Goal: Navigation & Orientation: Find specific page/section

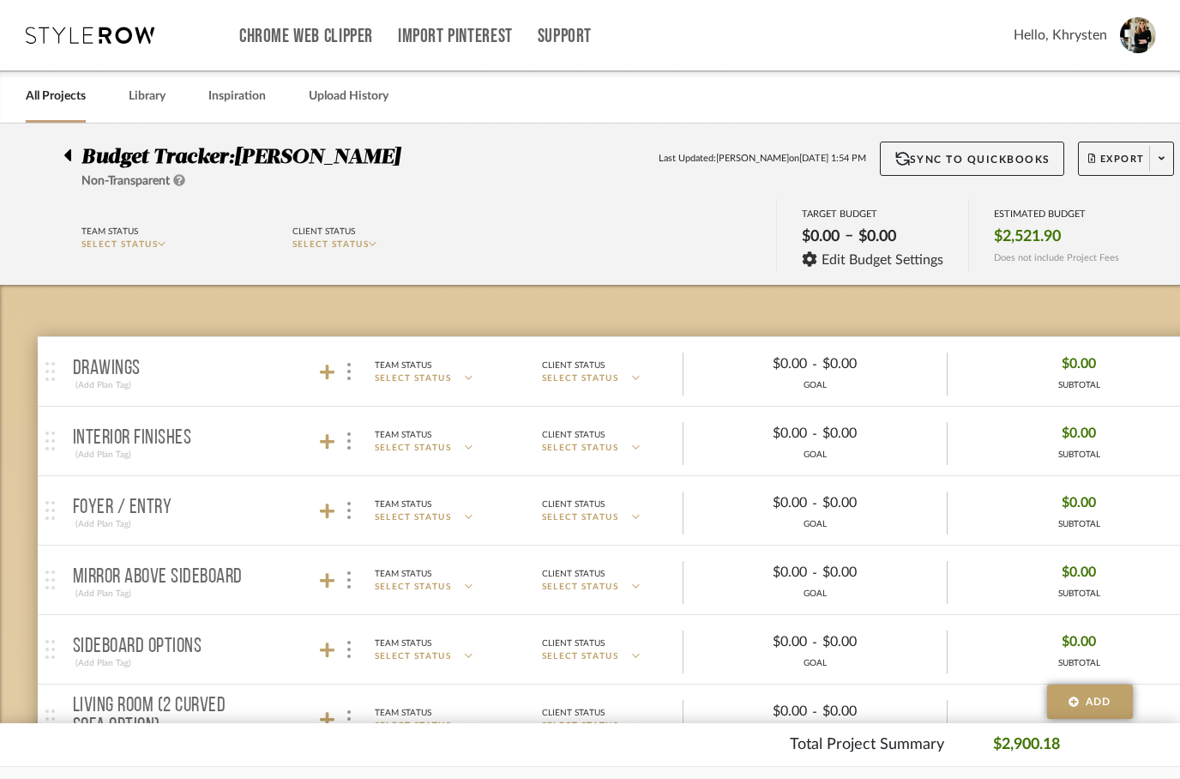
click at [80, 150] on div at bounding box center [72, 152] width 18 height 21
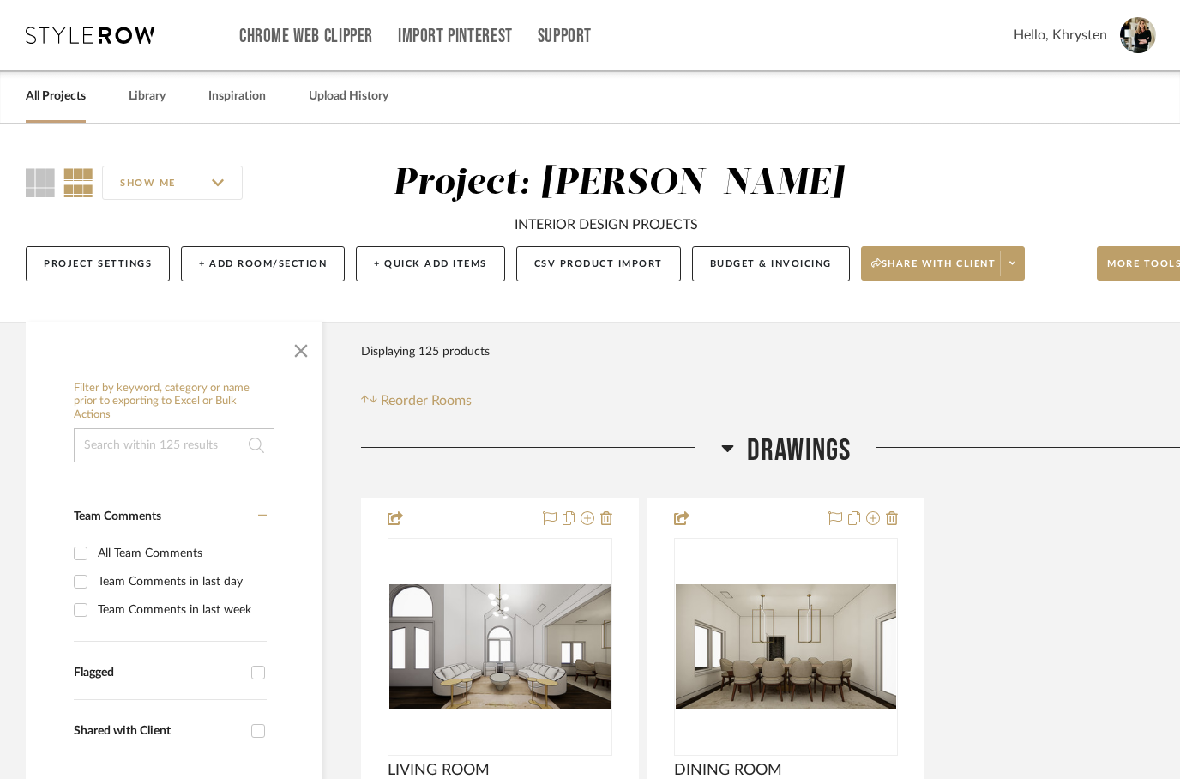
click at [48, 99] on link "All Projects" at bounding box center [56, 96] width 60 height 23
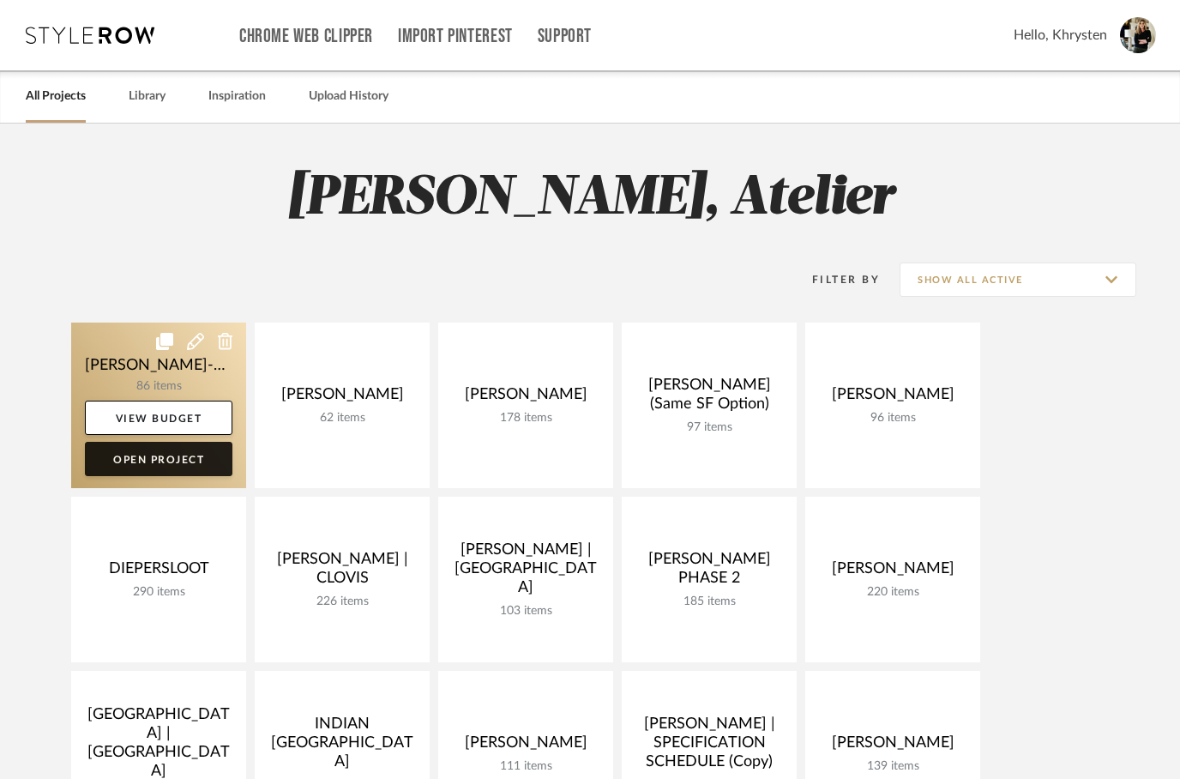
click at [112, 467] on link "Open Project" at bounding box center [159, 459] width 148 height 34
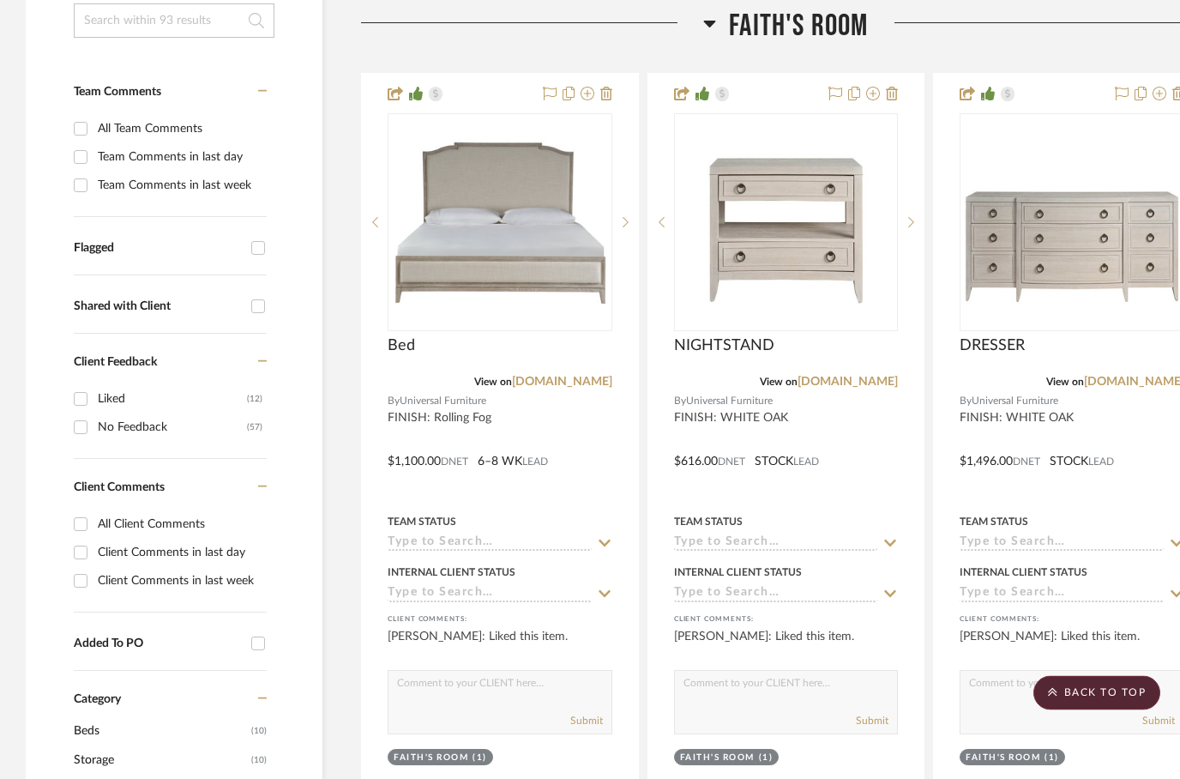
scroll to position [439, 0]
click at [87, 510] on input "All Client Comments" at bounding box center [80, 523] width 27 height 27
checkbox input "true"
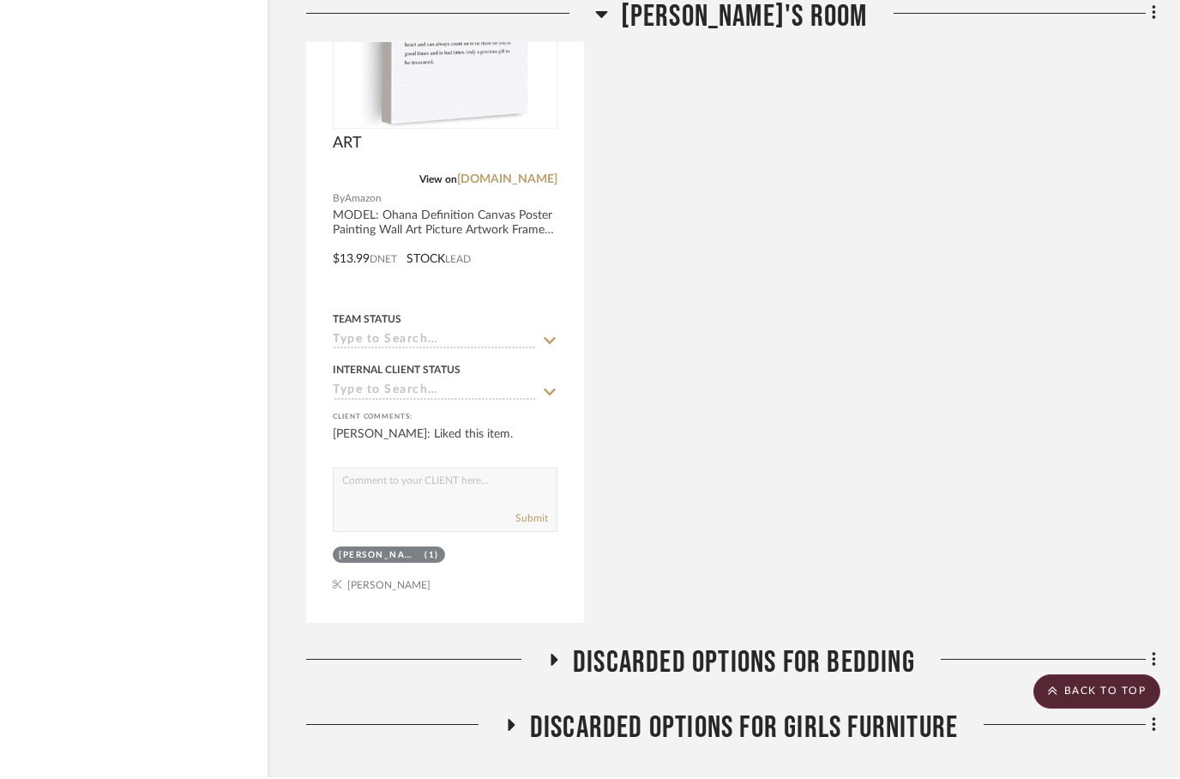
scroll to position [3031, 55]
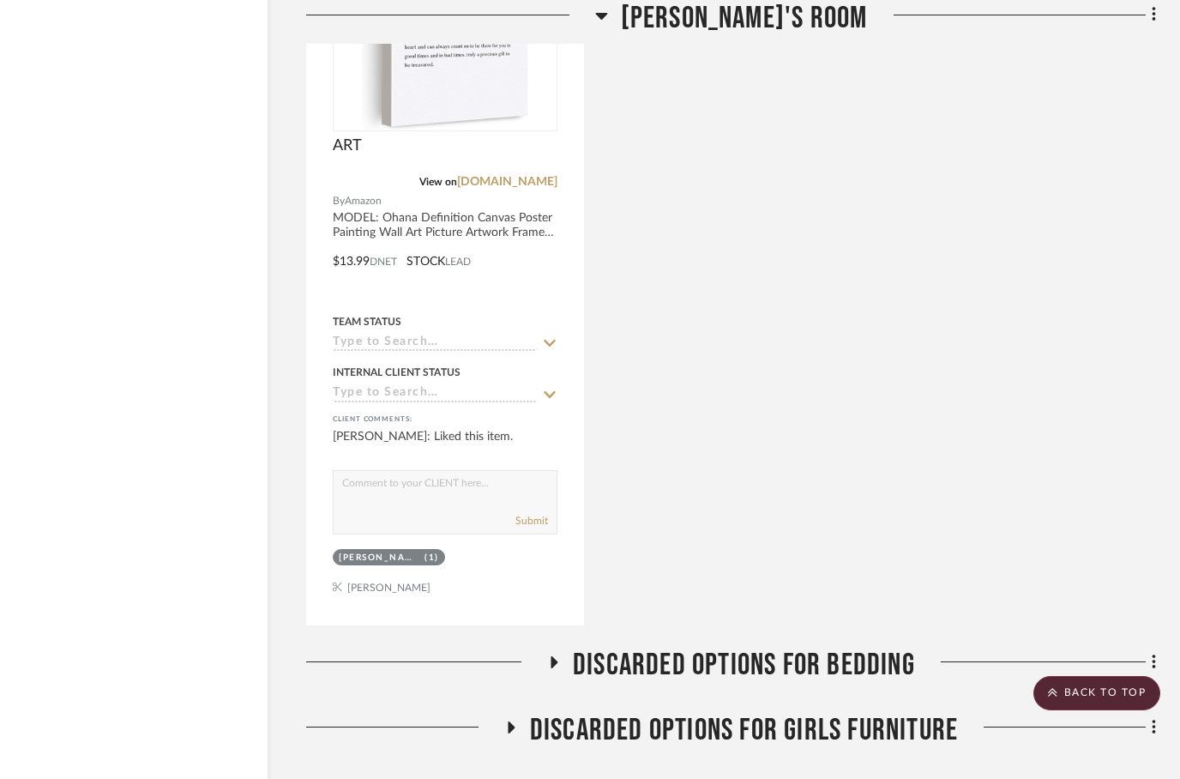
click at [568, 647] on h3 "Discarded Options for Bedding" at bounding box center [731, 665] width 368 height 37
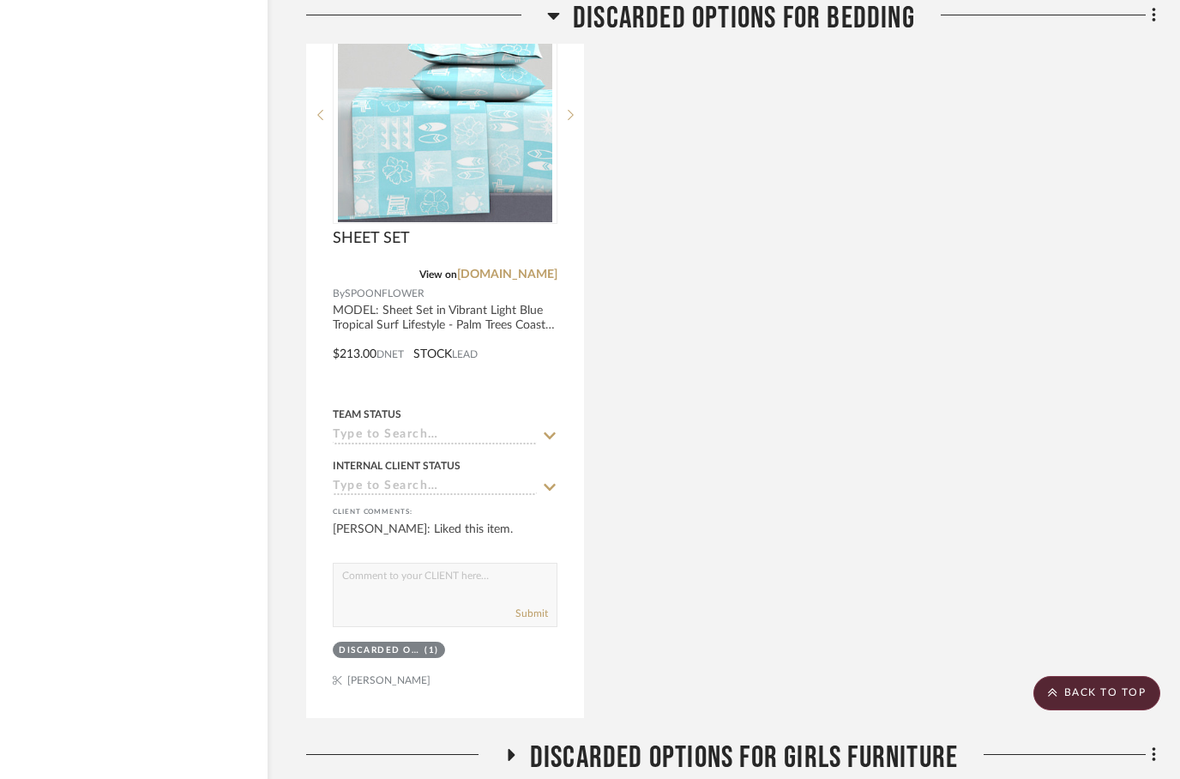
scroll to position [3805, 55]
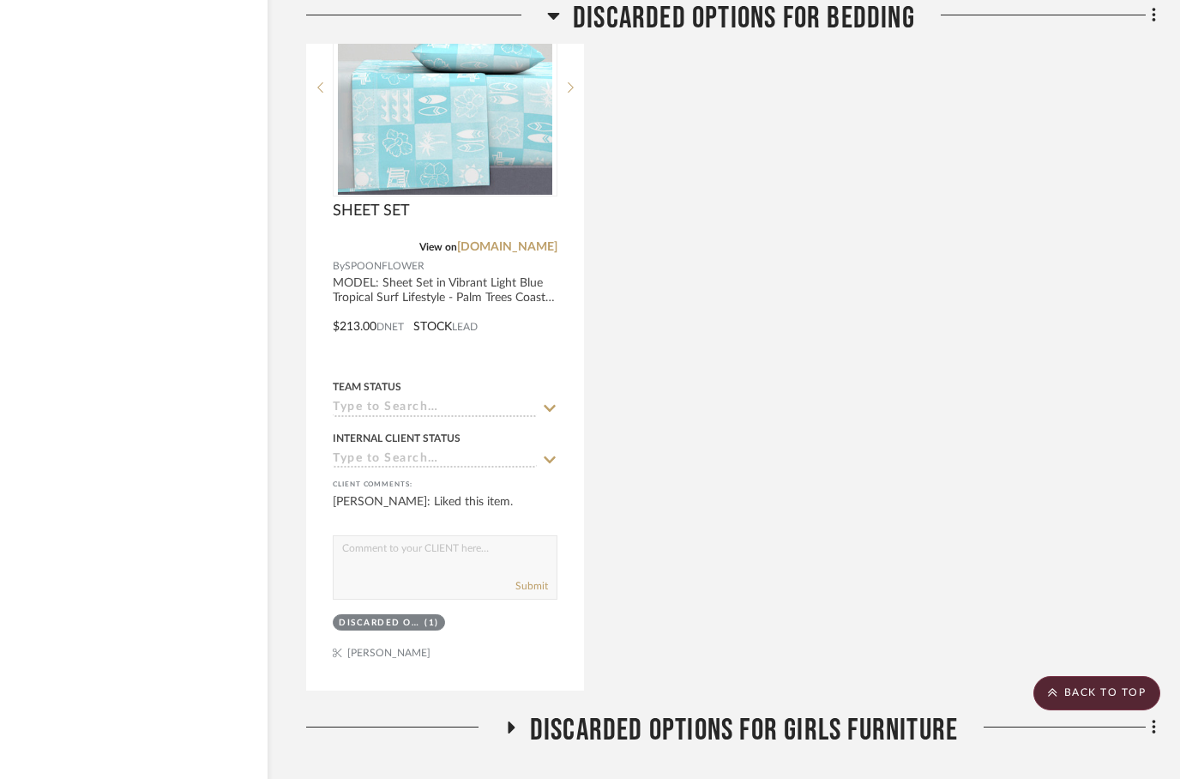
click at [520, 712] on h3 "Discarded Options for Girls Furniture" at bounding box center [731, 730] width 454 height 37
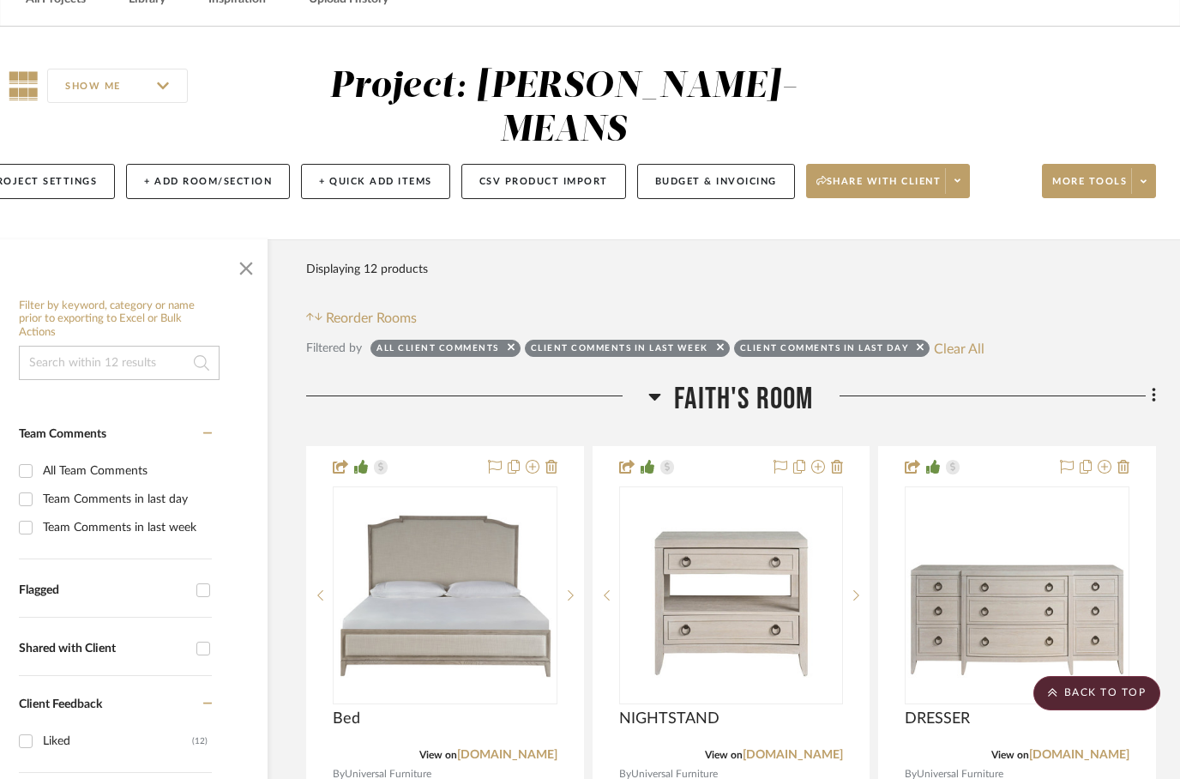
scroll to position [0, 55]
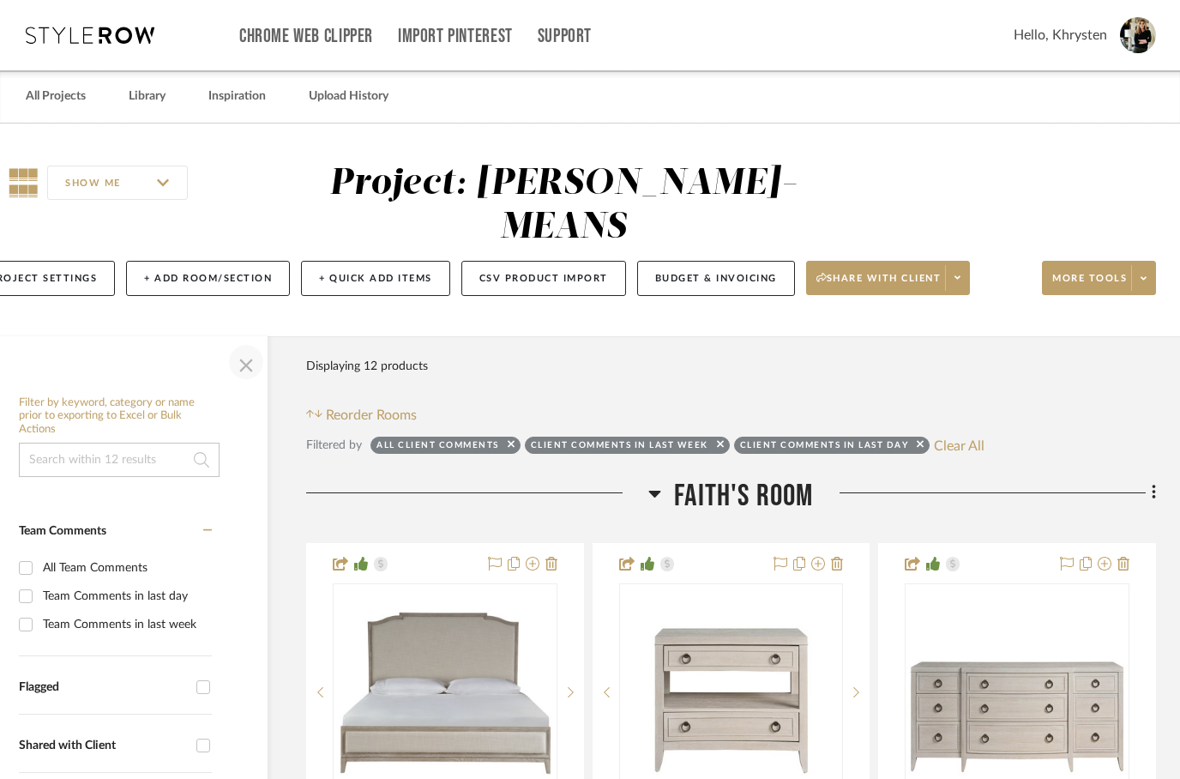
click at [248, 341] on span "button" at bounding box center [246, 361] width 41 height 41
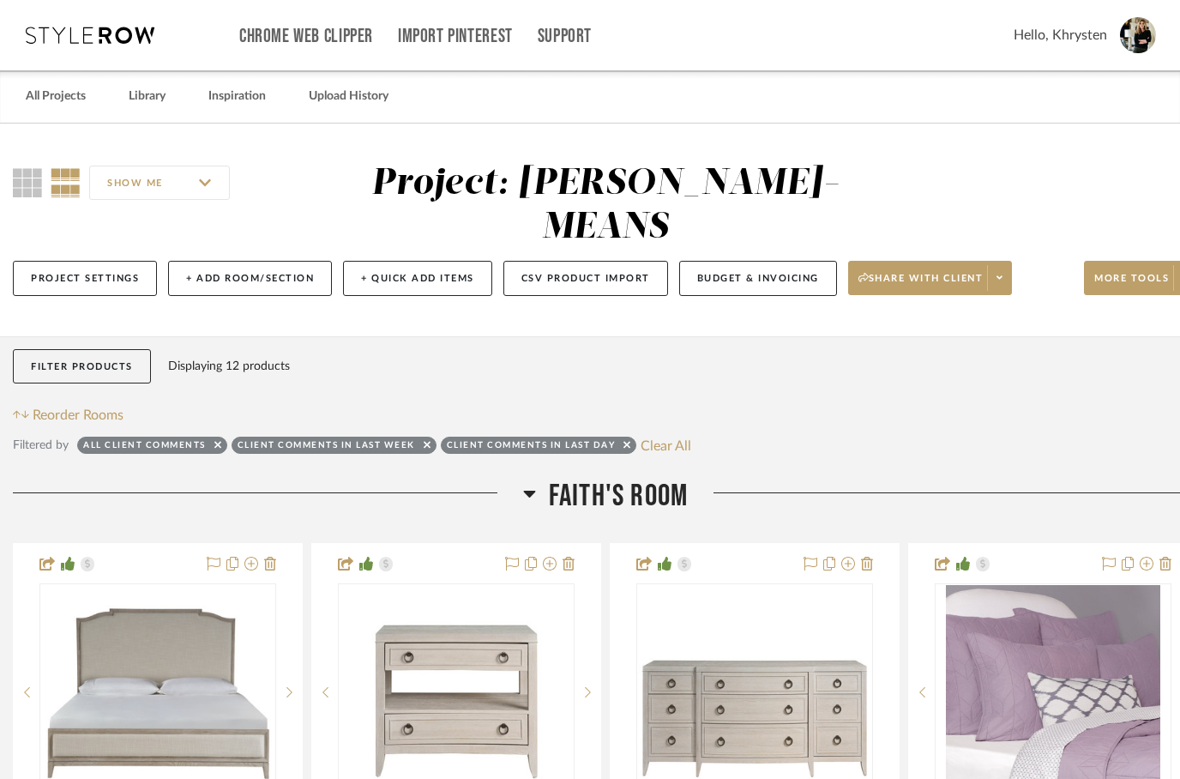
scroll to position [0, 0]
